Goal: Find specific page/section: Find specific page/section

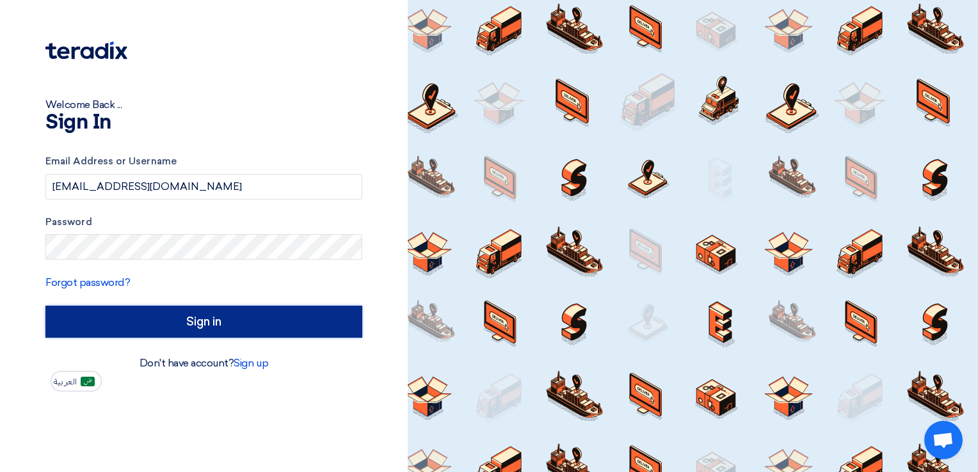
click at [246, 323] on input "Sign in" at bounding box center [203, 322] width 317 height 32
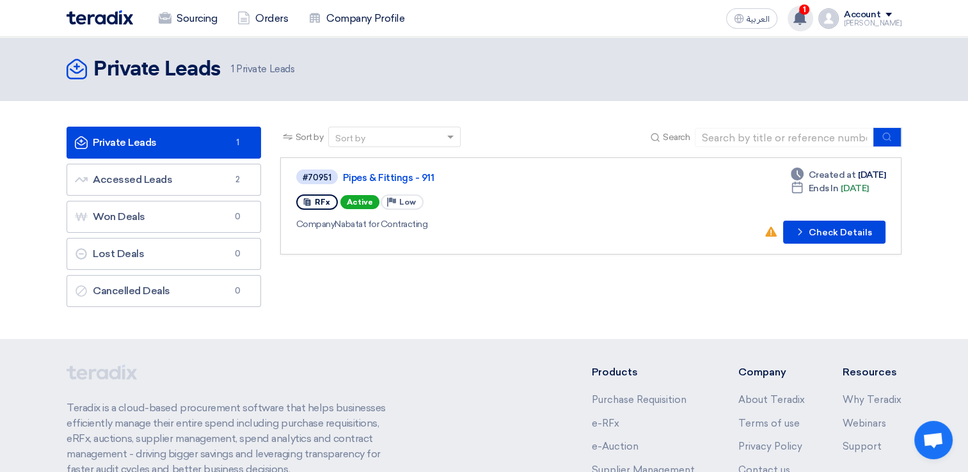
click at [806, 17] on use at bounding box center [799, 18] width 13 height 14
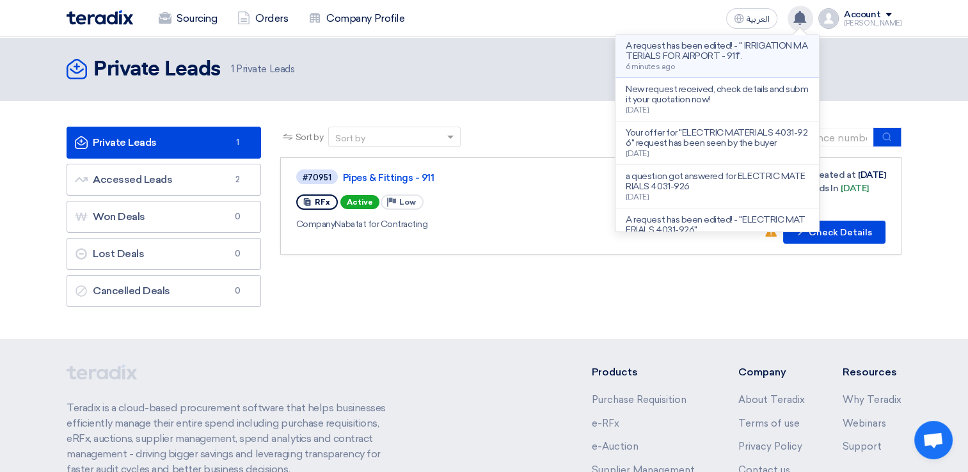
click at [665, 58] on p "A request has been edited! - " IRRIGATION MATERIALS FOR AIRPORT - 911"." at bounding box center [717, 51] width 183 height 20
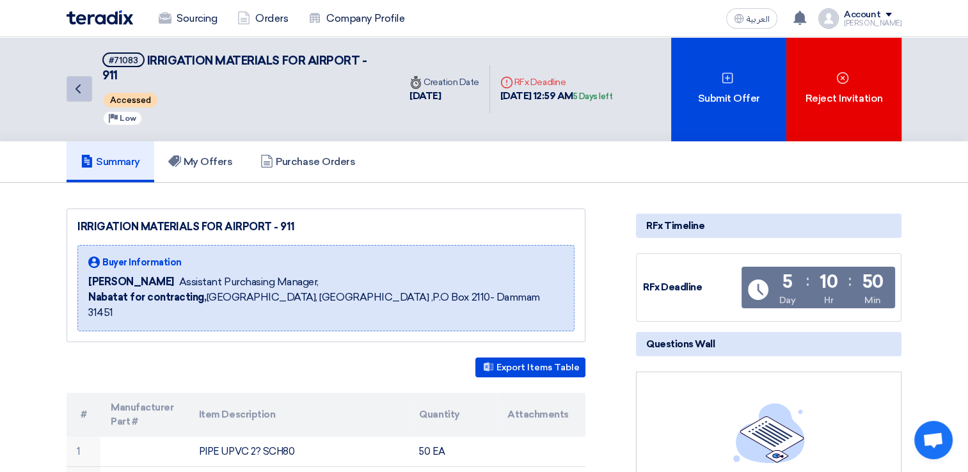
click at [72, 90] on icon "Back" at bounding box center [77, 88] width 15 height 15
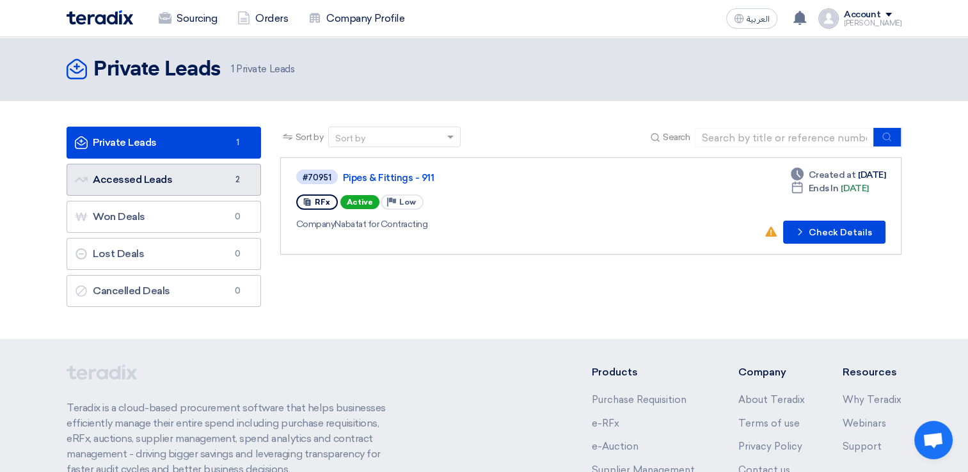
click at [220, 180] on link "Accessed Leads Accessed Leads 2" at bounding box center [164, 180] width 195 height 32
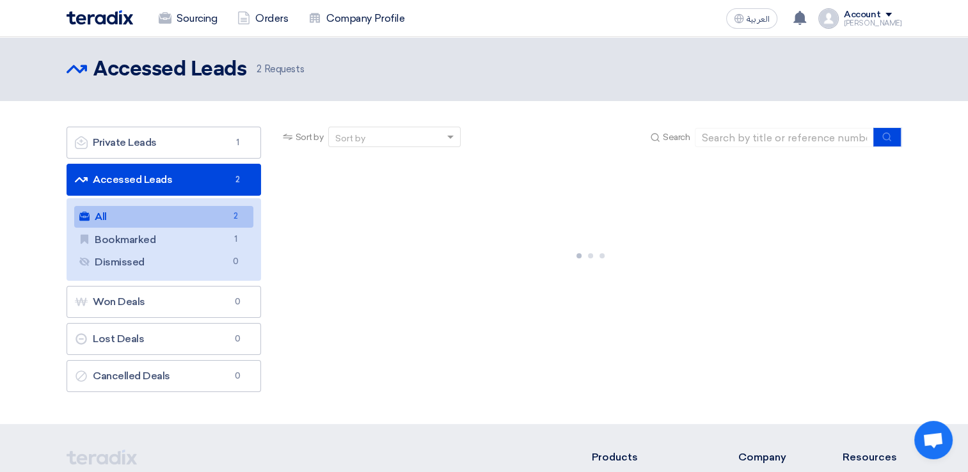
click at [208, 182] on link "Accessed Leads Accessed Leads 2" at bounding box center [164, 180] width 195 height 32
